Goal: Task Accomplishment & Management: Complete application form

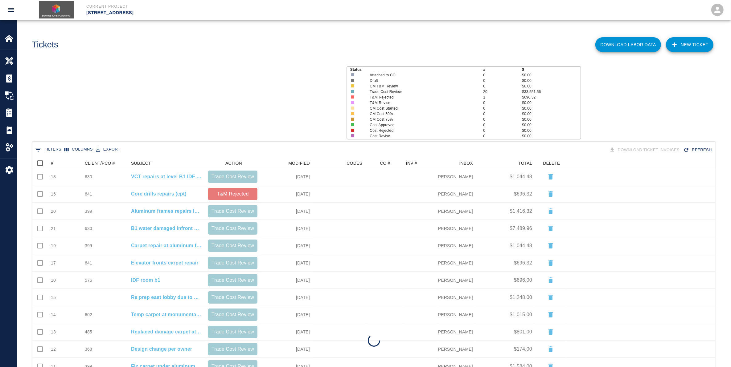
scroll to position [349, 677]
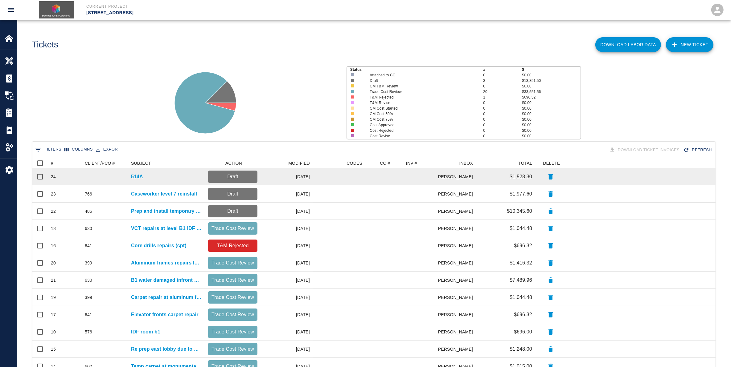
click at [308, 179] on div "[DATE]" at bounding box center [286, 176] width 52 height 17
click at [246, 179] on p "Draft" at bounding box center [232, 176] width 44 height 7
click at [143, 178] on div "514A" at bounding box center [166, 176] width 77 height 17
click at [366, 179] on div at bounding box center [384, 176] width 38 height 17
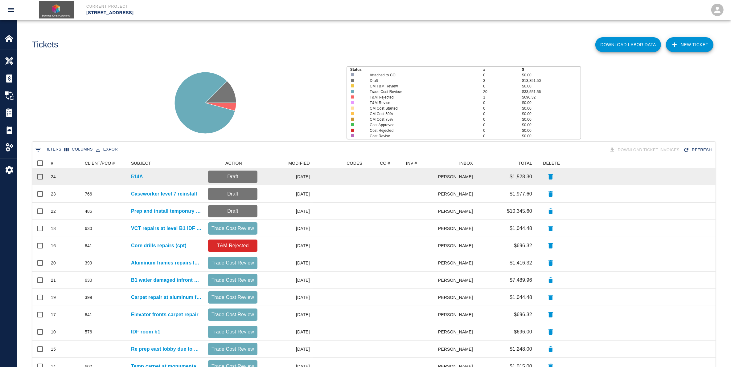
click at [246, 179] on p "Draft" at bounding box center [232, 176] width 44 height 7
drag, startPoint x: 246, startPoint y: 179, endPoint x: 612, endPoint y: 183, distance: 365.1
click at [612, 183] on div at bounding box center [640, 176] width 149 height 17
click at [316, 179] on div at bounding box center [339, 176] width 52 height 17
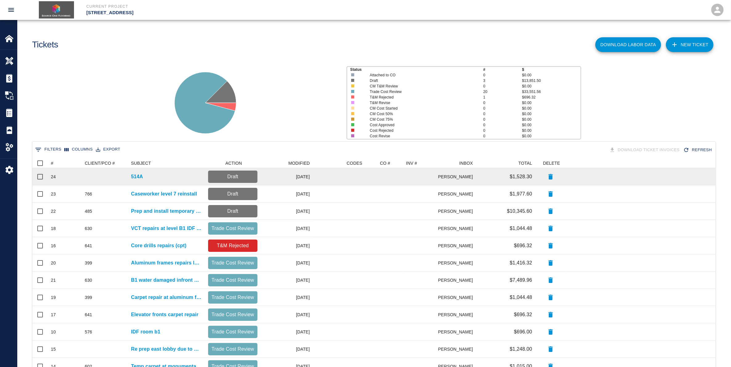
click at [316, 179] on div at bounding box center [339, 176] width 52 height 17
click at [138, 176] on p "514A" at bounding box center [137, 176] width 12 height 7
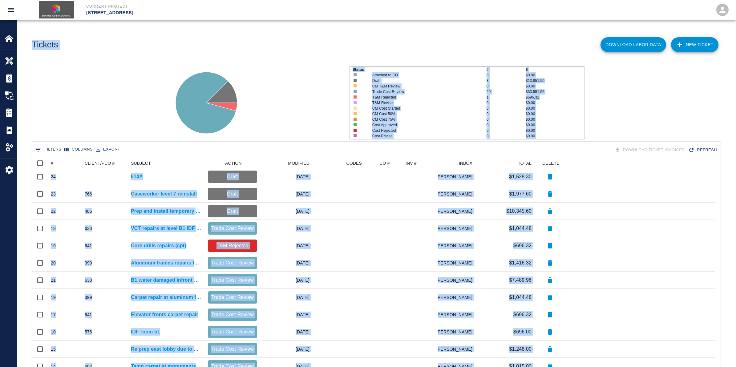
click at [139, 176] on main "Tickets Download Labor Data NEW TICKET Status # $ Attached to CO 0 $0.00 Draft …" at bounding box center [376, 183] width 719 height 367
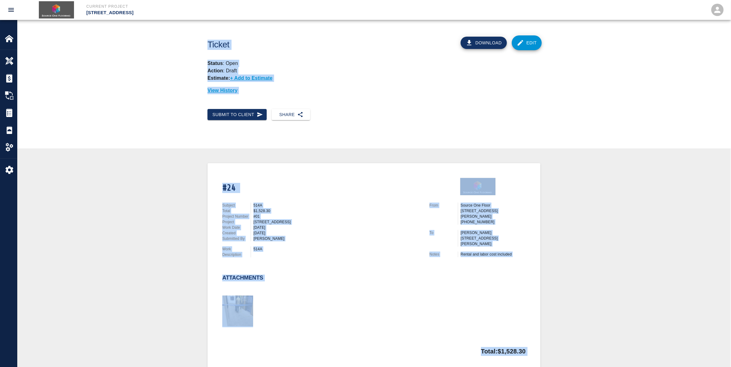
click at [455, 84] on div "View History" at bounding box center [373, 88] width 333 height 12
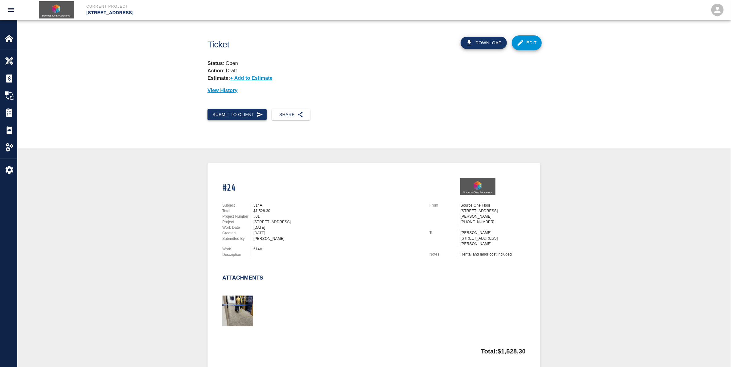
click at [227, 117] on button "Submit to Client" at bounding box center [236, 114] width 59 height 11
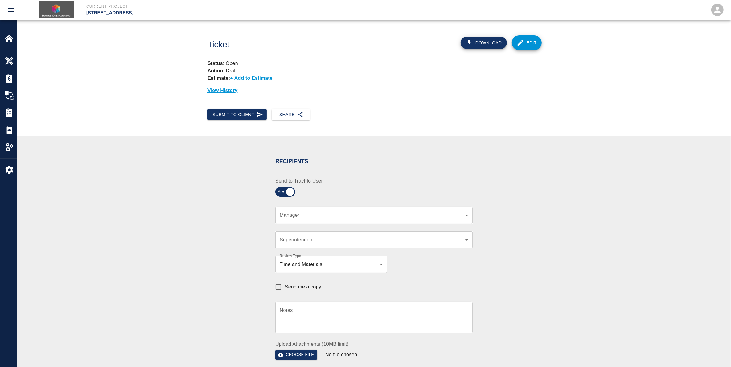
click at [357, 219] on div "​ Manager" at bounding box center [373, 215] width 197 height 17
click at [332, 212] on body "Current Project [STREET_ADDRESS] Home [STREET_ADDRESS] Overview Estimates Chang…" at bounding box center [365, 183] width 731 height 367
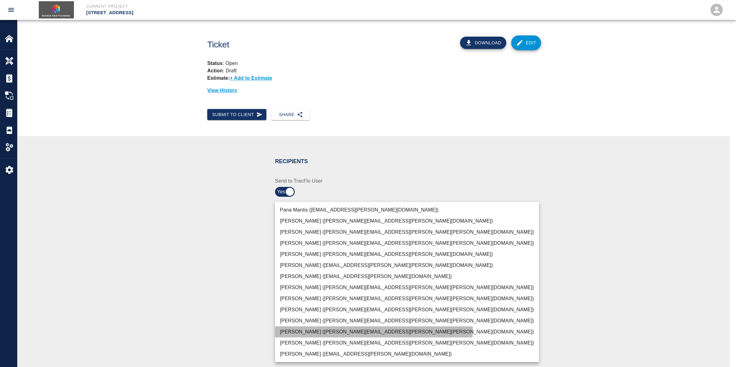
click at [342, 330] on li "[PERSON_NAME] ([PERSON_NAME][EMAIL_ADDRESS][PERSON_NAME][PERSON_NAME][DOMAIN_NA…" at bounding box center [407, 332] width 264 height 11
type input "29d955a2-8e5d-420a-80fd-9aac317971bc"
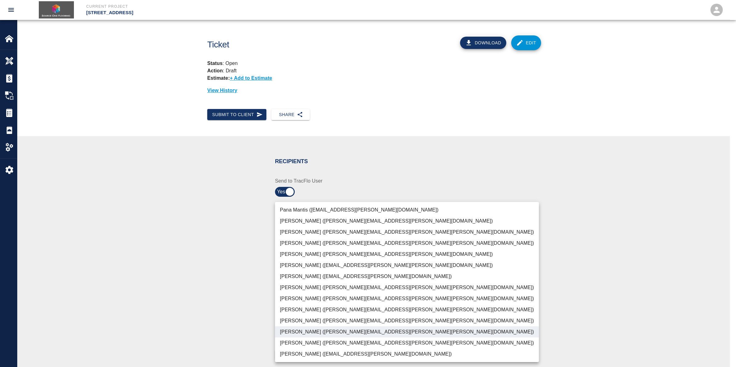
click at [425, 184] on div at bounding box center [368, 183] width 736 height 367
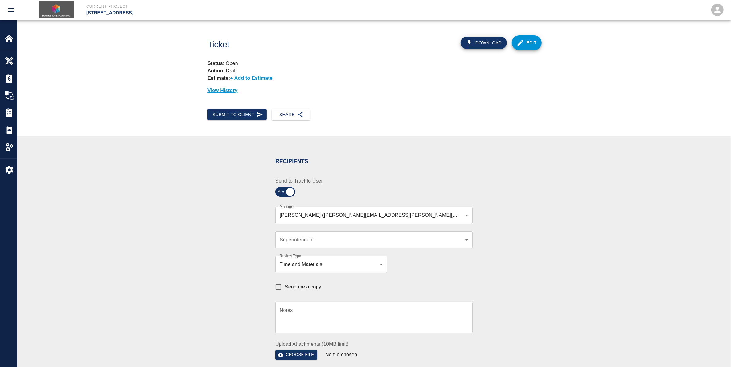
click at [353, 235] on div "​ Superintendent" at bounding box center [373, 239] width 197 height 17
click at [344, 234] on div "​ Superintendent" at bounding box center [373, 239] width 197 height 17
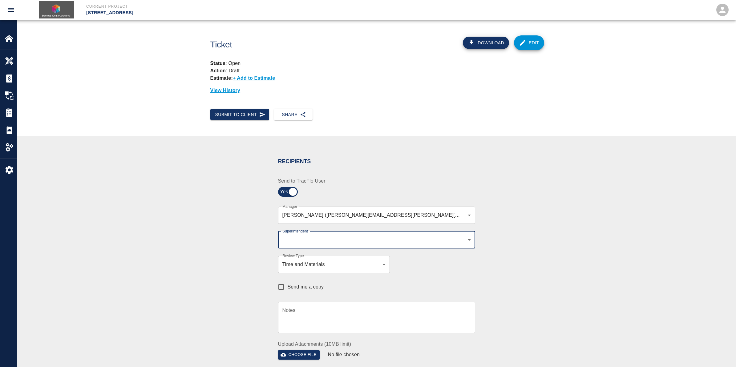
click at [463, 242] on body "Current Project [STREET_ADDRESS] Home [STREET_ADDRESS] Overview Estimates Chang…" at bounding box center [368, 183] width 736 height 367
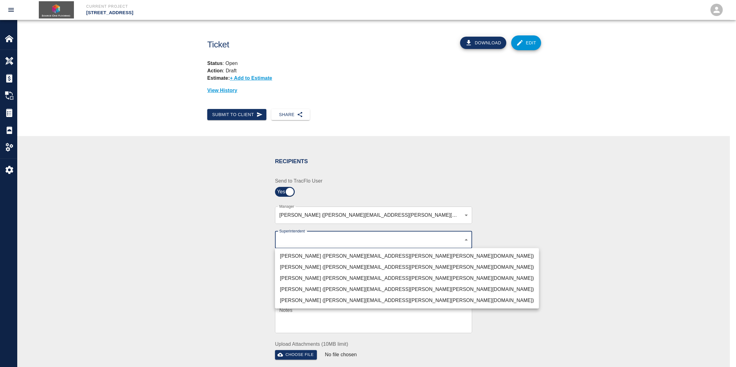
click at [306, 278] on li "[PERSON_NAME] ([PERSON_NAME][EMAIL_ADDRESS][PERSON_NAME][PERSON_NAME][DOMAIN_NA…" at bounding box center [407, 278] width 264 height 11
type input "32bad40b-bb12-40c1-a9d7-1de55074e5d0"
click at [465, 237] on div at bounding box center [368, 183] width 736 height 367
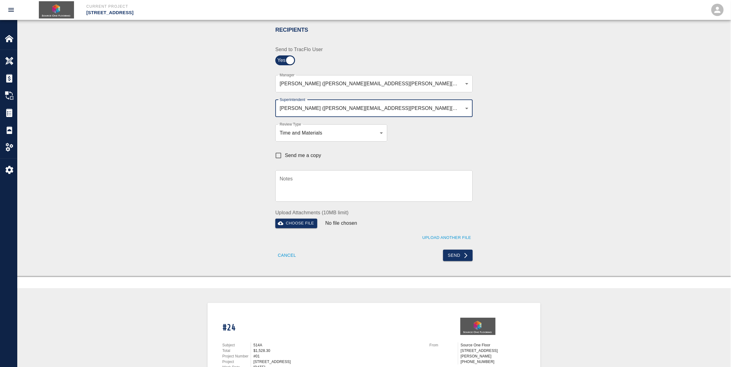
scroll to position [154, 0]
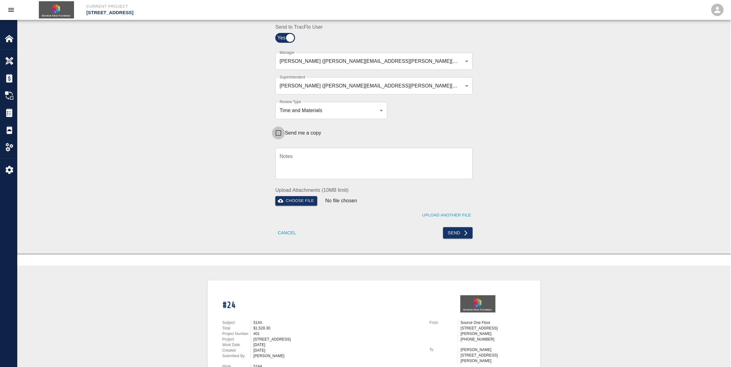
click at [279, 133] on input "Send me a copy" at bounding box center [278, 133] width 13 height 13
checkbox input "true"
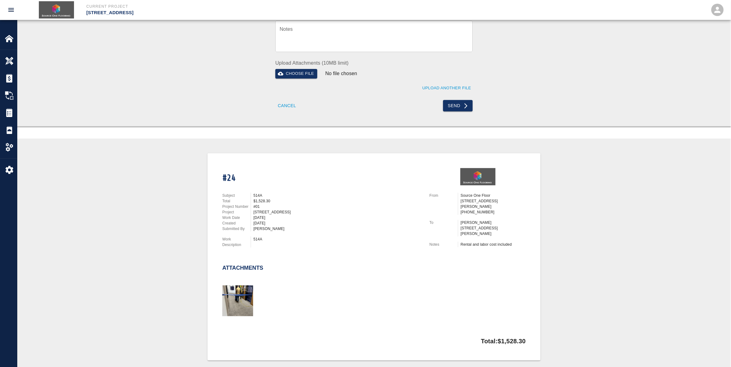
scroll to position [308, 0]
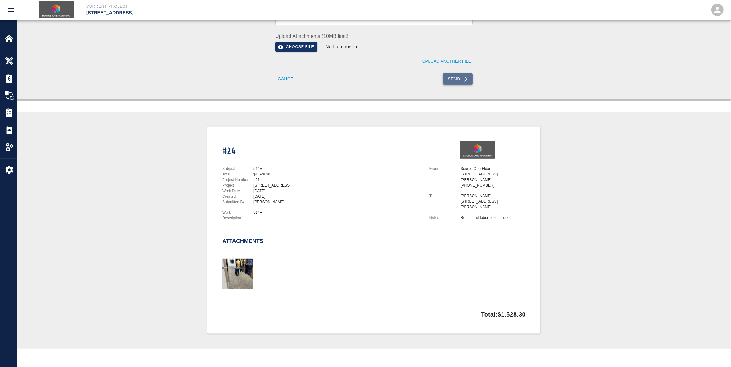
click at [464, 79] on icon "submit" at bounding box center [465, 79] width 6 height 6
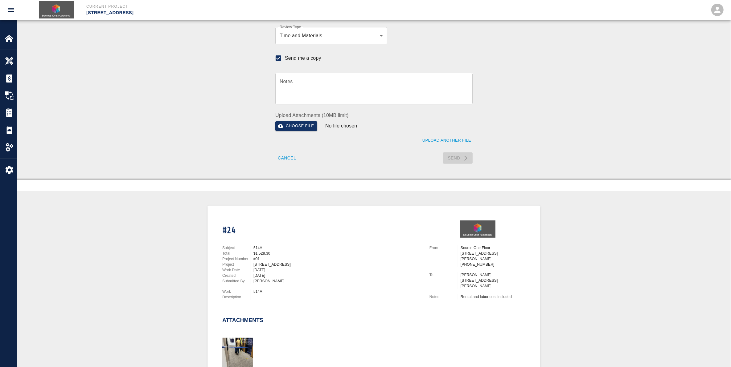
checkbox input "false"
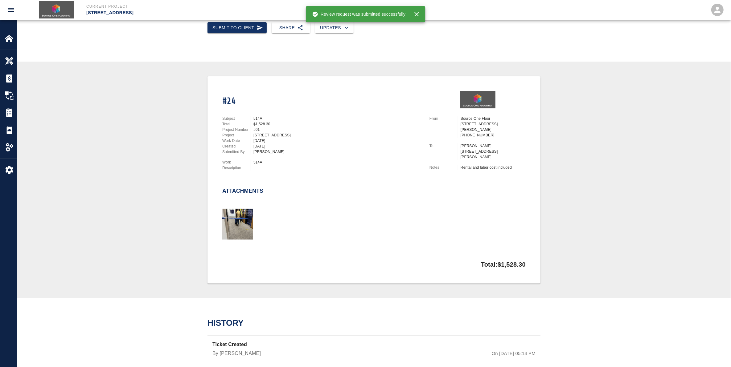
scroll to position [96, 0]
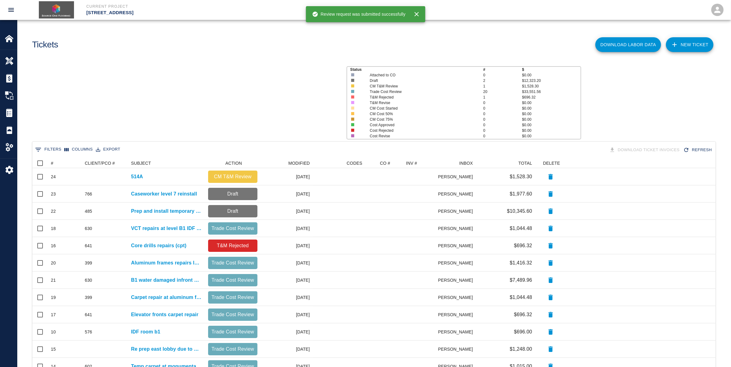
scroll to position [349, 677]
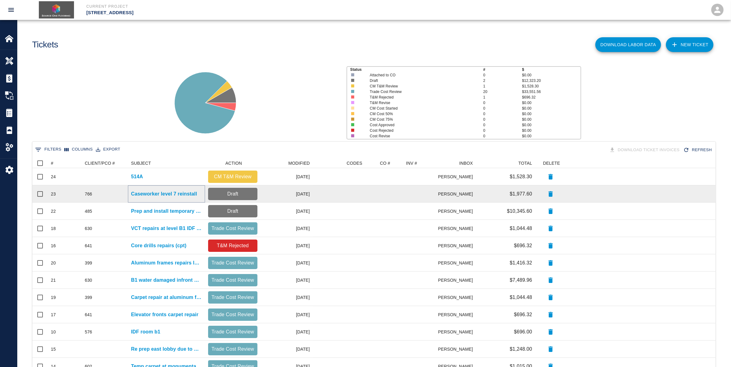
click at [162, 196] on p "Caseworker level 7 reinstall" at bounding box center [164, 193] width 66 height 7
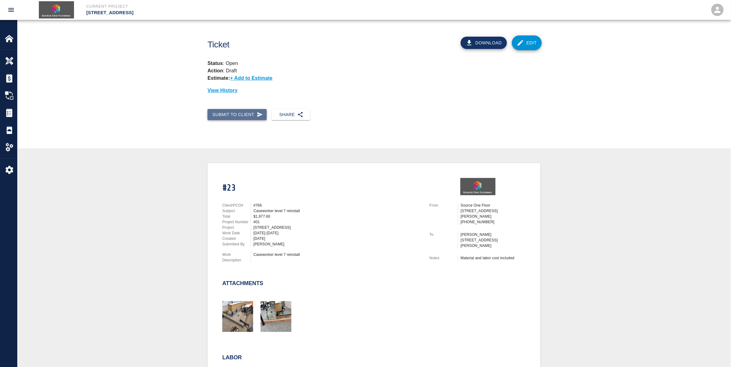
click at [243, 116] on button "Submit to Client" at bounding box center [236, 114] width 59 height 11
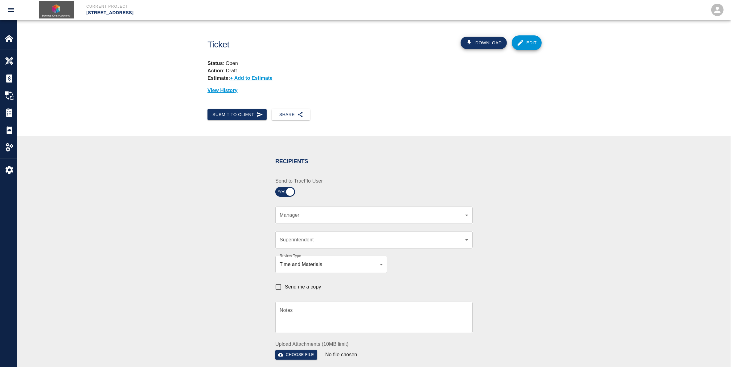
click at [369, 222] on div "​ Manager" at bounding box center [373, 215] width 197 height 17
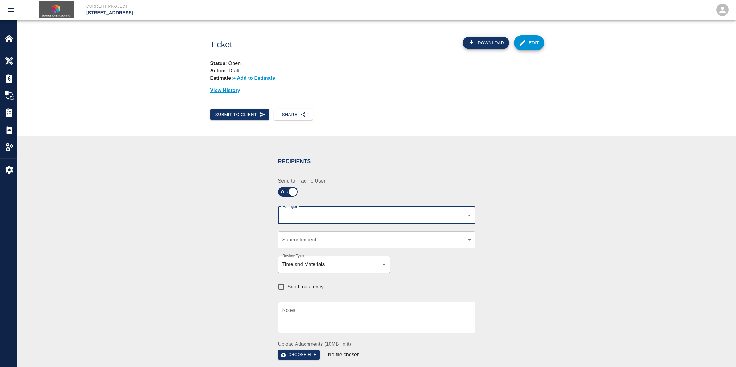
click at [465, 218] on body "Current Project [STREET_ADDRESS] Home [STREET_ADDRESS] Overview Estimates Chang…" at bounding box center [368, 183] width 736 height 367
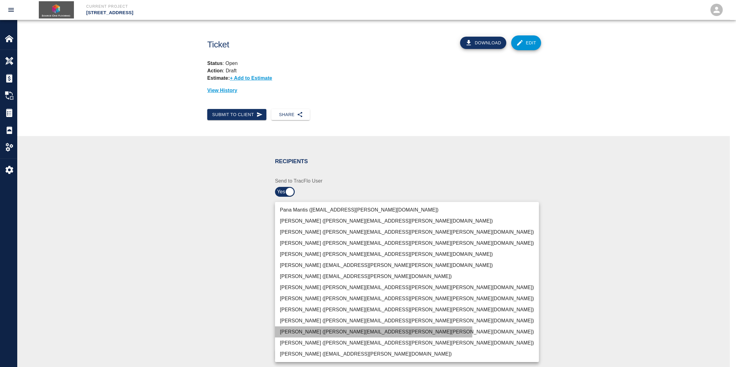
click at [331, 332] on li "[PERSON_NAME] ([PERSON_NAME][EMAIL_ADDRESS][PERSON_NAME][PERSON_NAME][DOMAIN_NA…" at bounding box center [407, 332] width 264 height 11
type input "29d955a2-8e5d-420a-80fd-9aac317971bc"
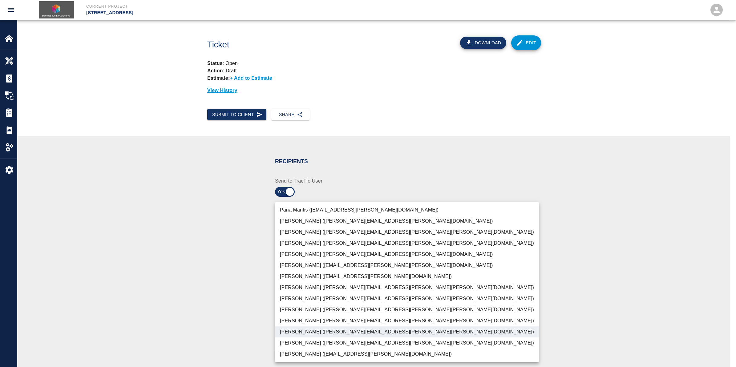
click at [530, 194] on div at bounding box center [368, 183] width 736 height 367
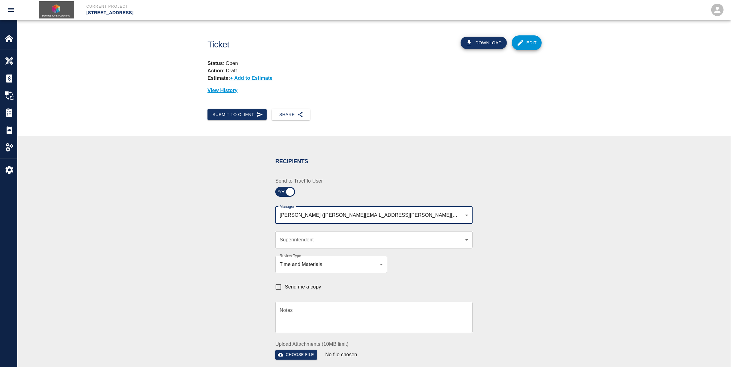
click at [465, 239] on body "Current Project [STREET_ADDRESS] Home [STREET_ADDRESS] Overview Estimates Chang…" at bounding box center [365, 183] width 731 height 367
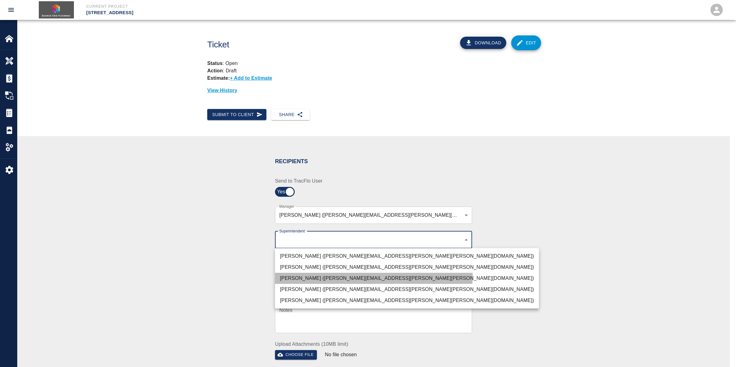
click at [338, 276] on li "[PERSON_NAME] ([PERSON_NAME][EMAIL_ADDRESS][PERSON_NAME][PERSON_NAME][DOMAIN_NA…" at bounding box center [407, 278] width 264 height 11
type input "32bad40b-bb12-40c1-a9d7-1de55074e5d0"
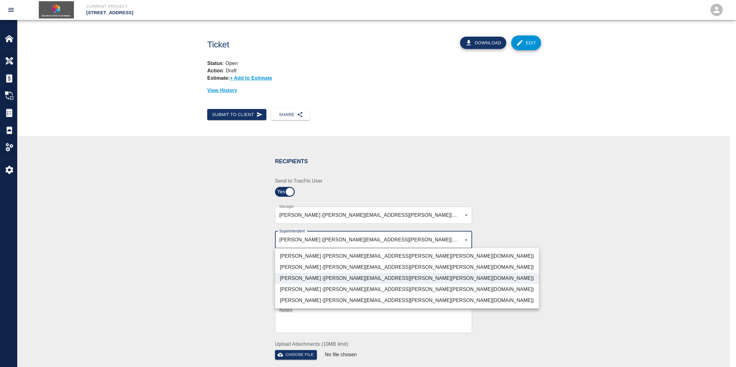
drag, startPoint x: 492, startPoint y: 241, endPoint x: 485, endPoint y: 246, distance: 9.0
click at [492, 241] on div at bounding box center [368, 183] width 736 height 367
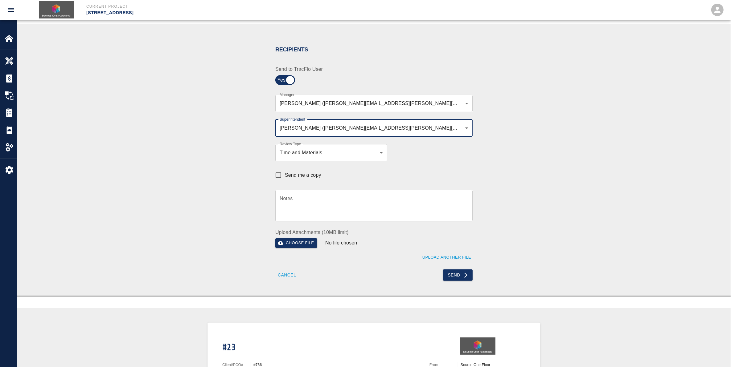
scroll to position [116, 0]
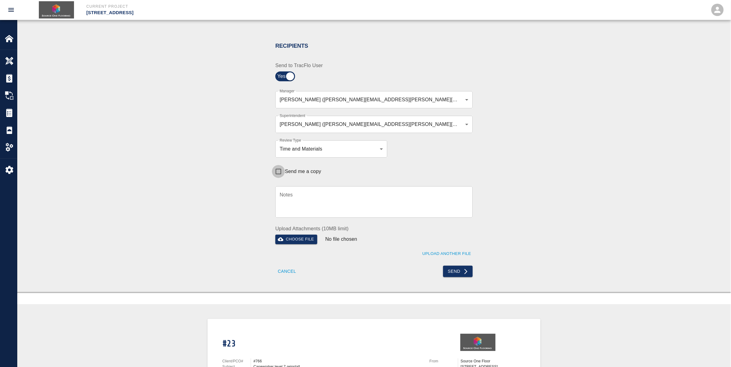
click at [278, 169] on input "Send me a copy" at bounding box center [278, 171] width 13 height 13
checkbox input "true"
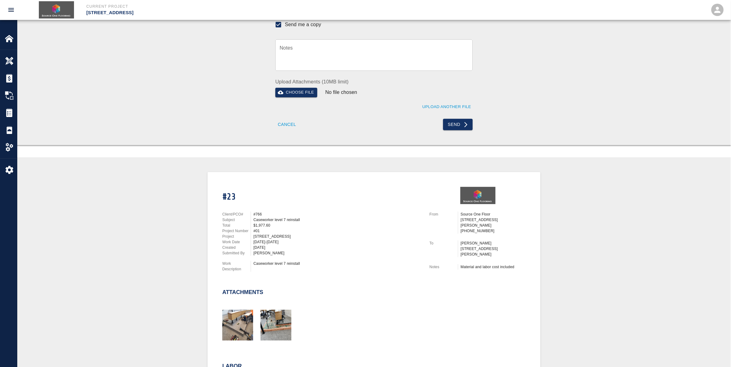
scroll to position [154, 0]
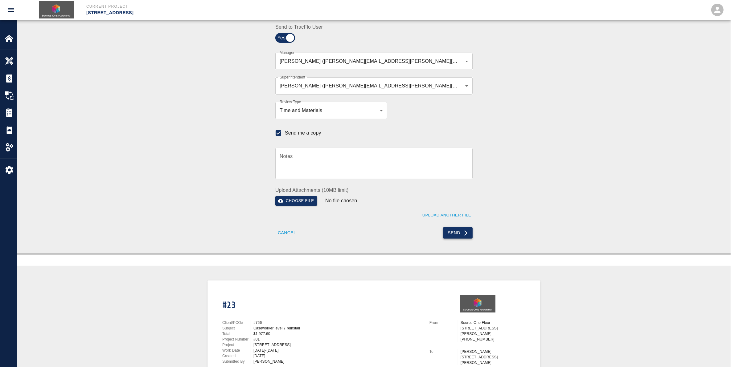
click at [458, 233] on button "Send" at bounding box center [458, 232] width 30 height 11
checkbox input "false"
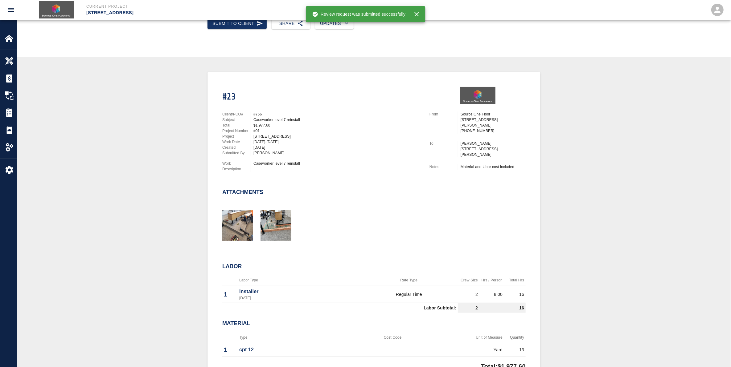
scroll to position [0, 0]
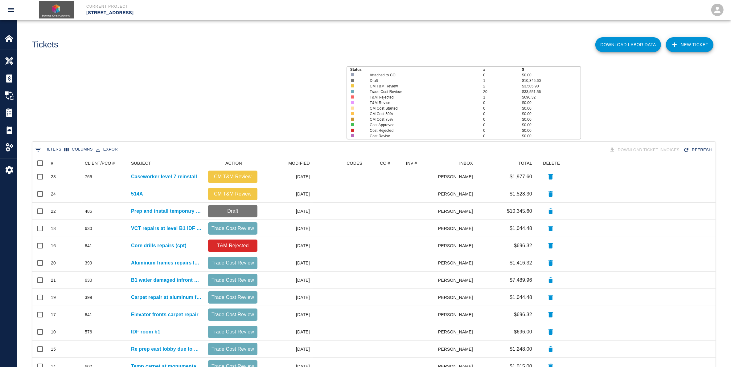
scroll to position [349, 677]
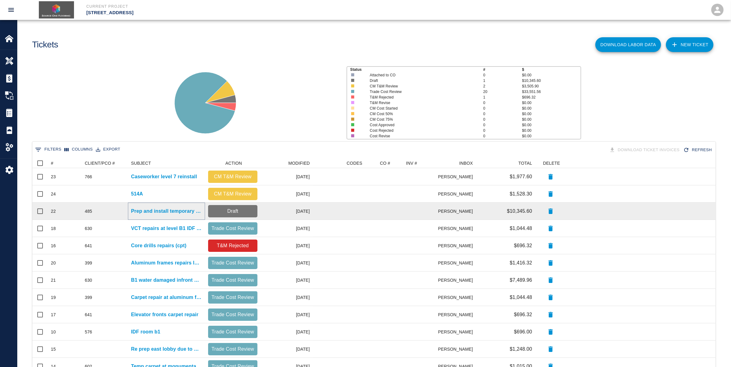
click at [185, 210] on p "Prep and install temporary carpet" at bounding box center [166, 211] width 71 height 7
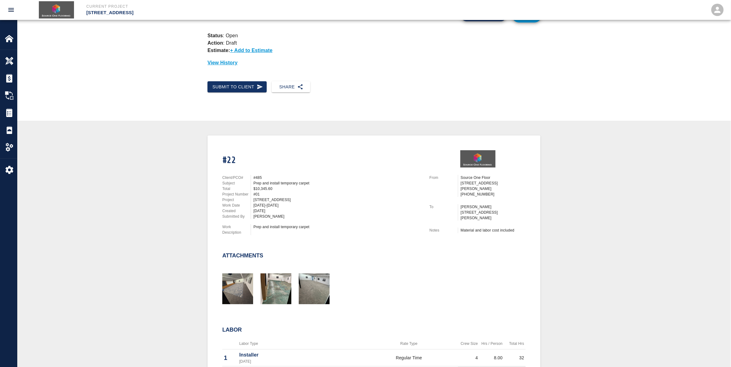
scroll to position [22, 0]
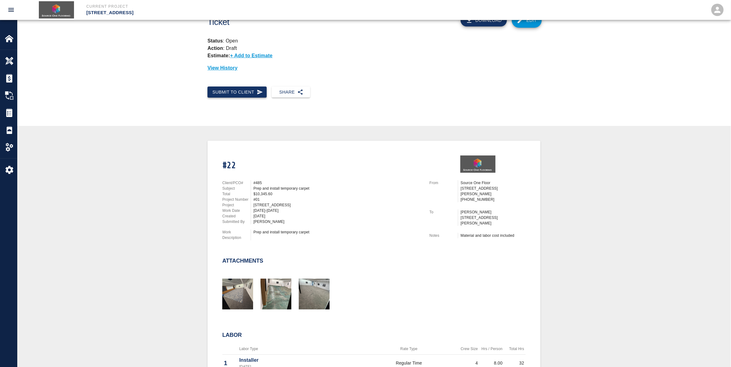
click at [257, 92] on icon "button" at bounding box center [260, 92] width 6 height 6
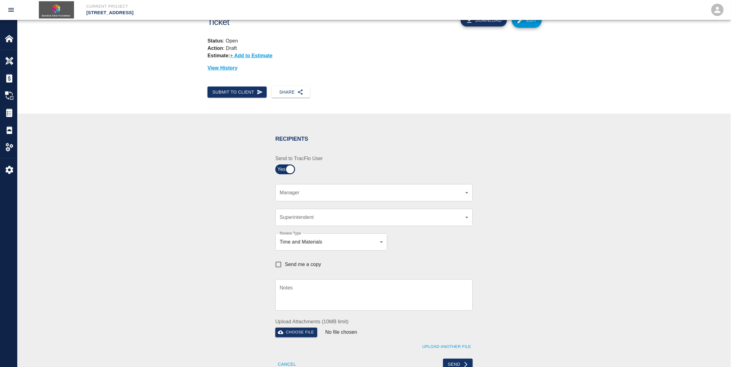
click at [466, 196] on div "​ Manager" at bounding box center [373, 192] width 197 height 17
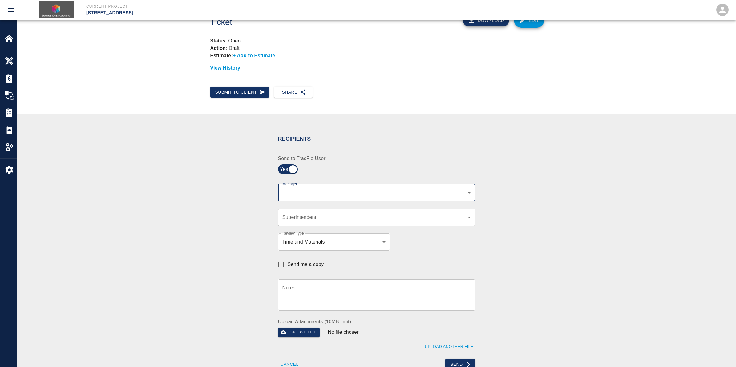
click at [466, 189] on body "Current Project [STREET_ADDRESS] Home [STREET_ADDRESS] Overview Estimates Chang…" at bounding box center [368, 161] width 736 height 367
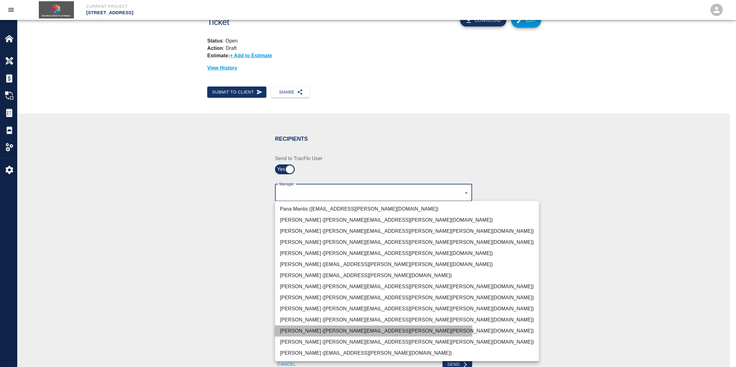
click at [306, 330] on li "[PERSON_NAME] ([PERSON_NAME][EMAIL_ADDRESS][PERSON_NAME][PERSON_NAME][DOMAIN_NA…" at bounding box center [407, 331] width 264 height 11
type input "29d955a2-8e5d-420a-80fd-9aac317971bc"
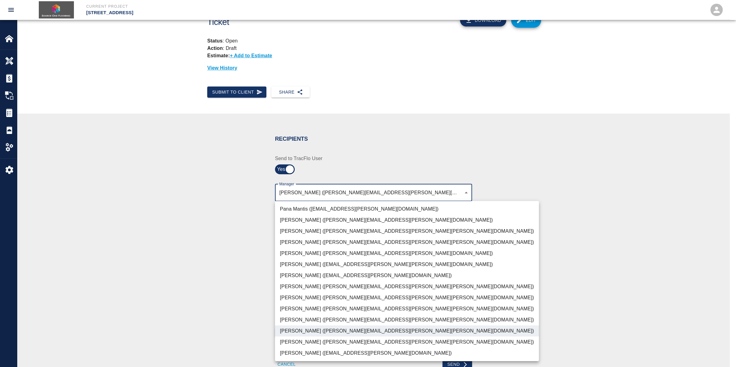
click at [467, 192] on div at bounding box center [368, 183] width 736 height 367
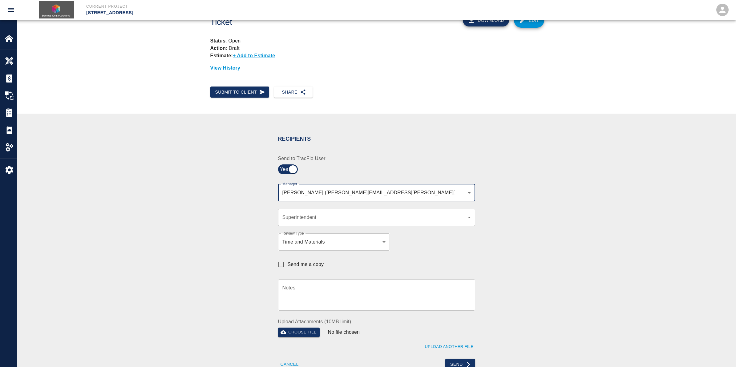
click at [467, 217] on body "Current Project [STREET_ADDRESS] Home [STREET_ADDRESS] Overview Estimates Chang…" at bounding box center [368, 161] width 736 height 367
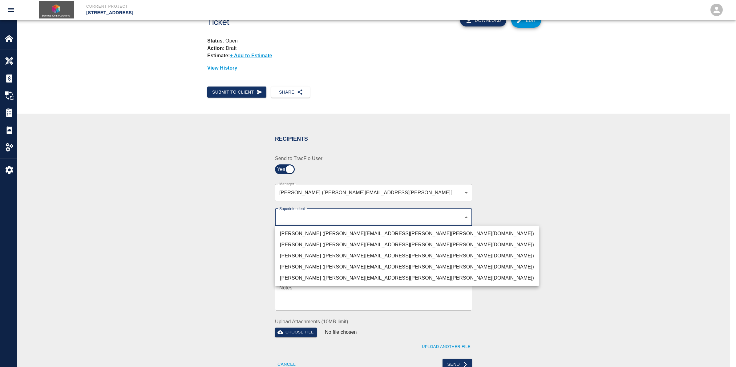
click at [347, 256] on li "[PERSON_NAME] ([PERSON_NAME][EMAIL_ADDRESS][PERSON_NAME][PERSON_NAME][DOMAIN_NA…" at bounding box center [407, 255] width 264 height 11
type input "32bad40b-bb12-40c1-a9d7-1de55074e5d0"
click at [468, 216] on div at bounding box center [368, 183] width 736 height 367
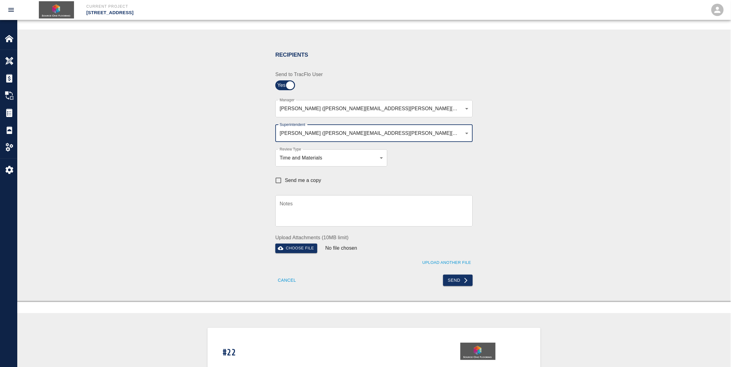
scroll to position [138, 0]
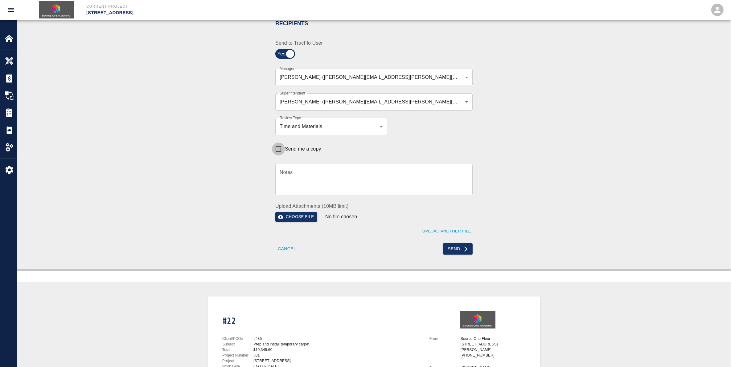
click at [278, 145] on input "Send me a copy" at bounding box center [278, 149] width 13 height 13
checkbox input "true"
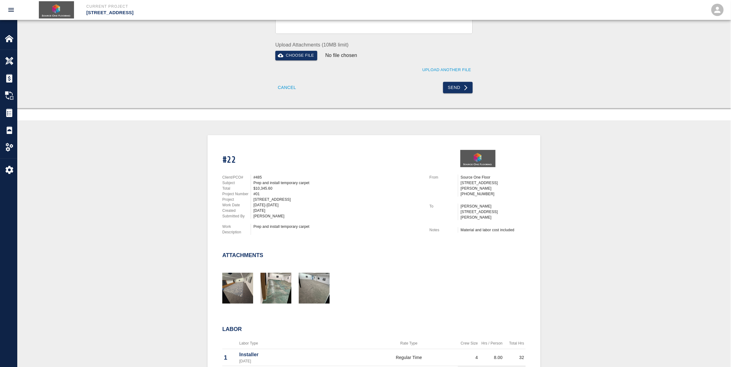
scroll to position [294, 0]
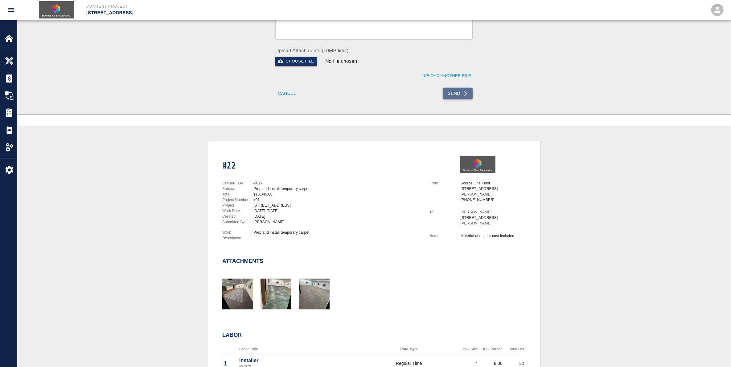
click at [461, 93] on button "Send" at bounding box center [458, 93] width 30 height 11
checkbox input "false"
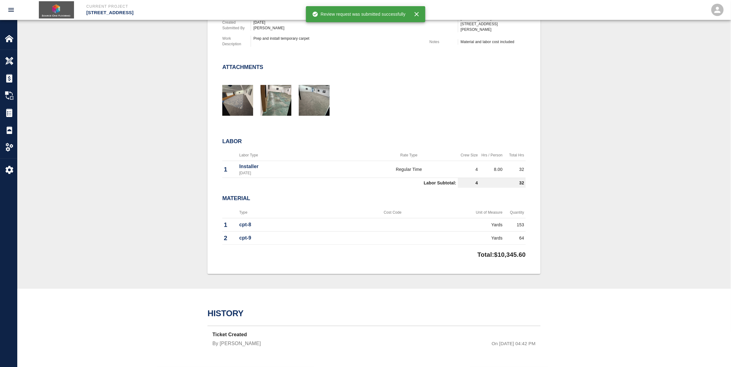
scroll to position [215, 0]
